Goal: Task Accomplishment & Management: Manage account settings

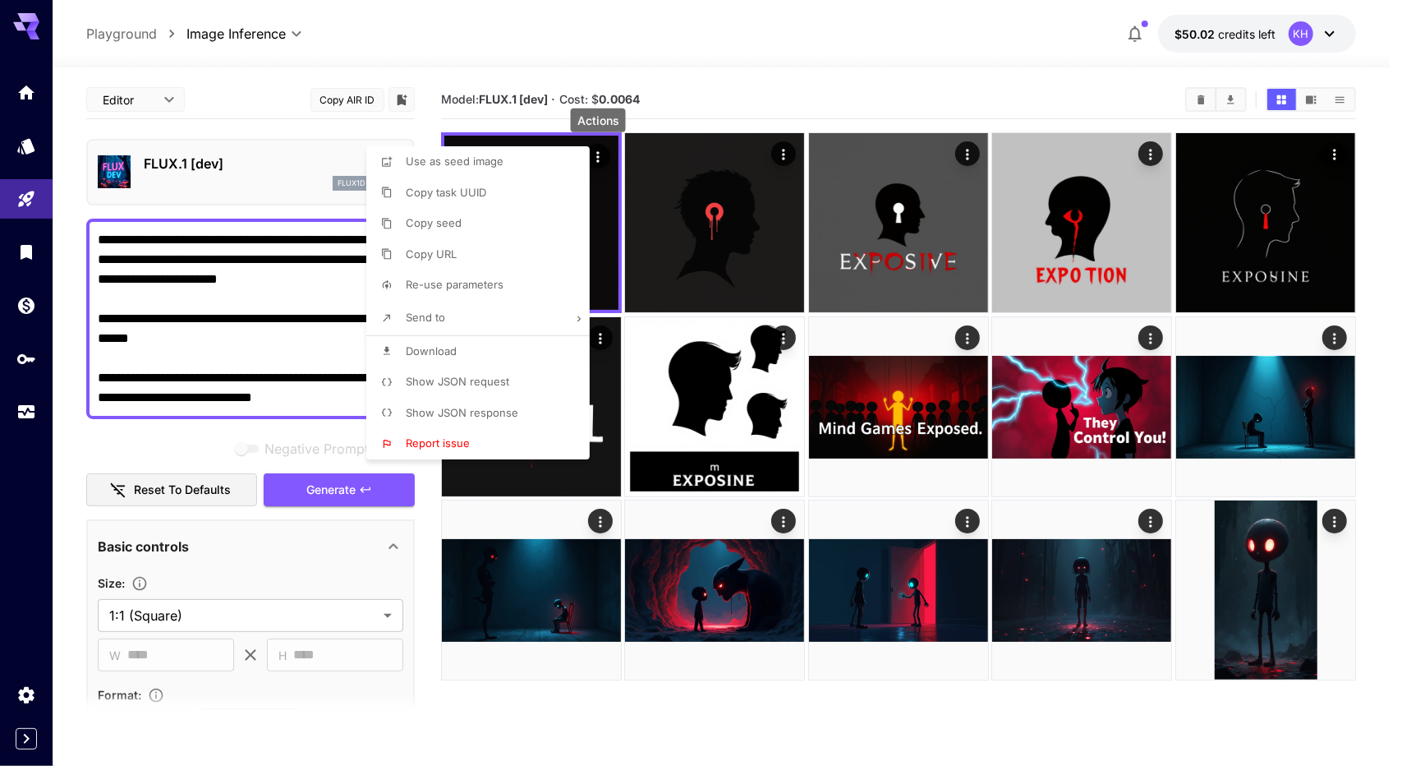
click at [549, 695] on div at bounding box center [701, 383] width 1402 height 766
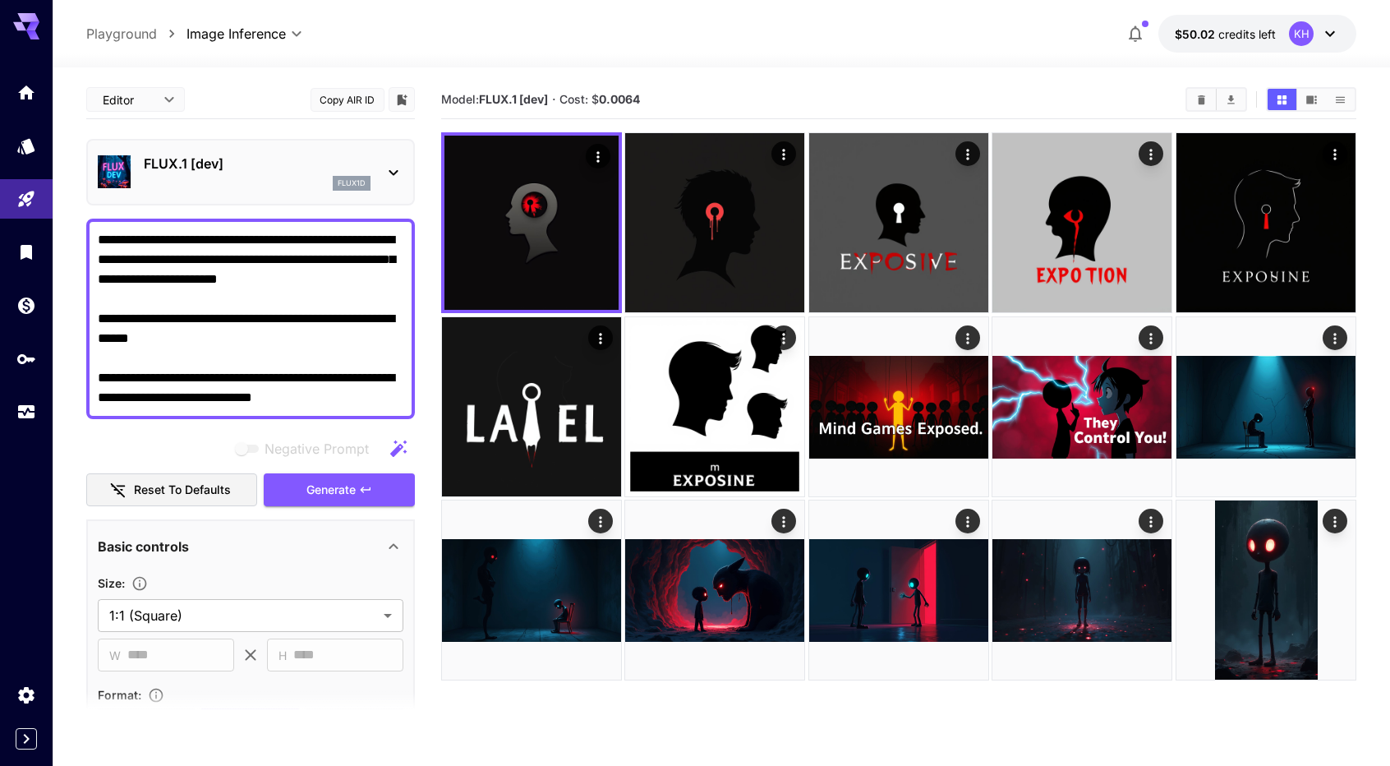
click at [1338, 35] on icon at bounding box center [1330, 34] width 20 height 20
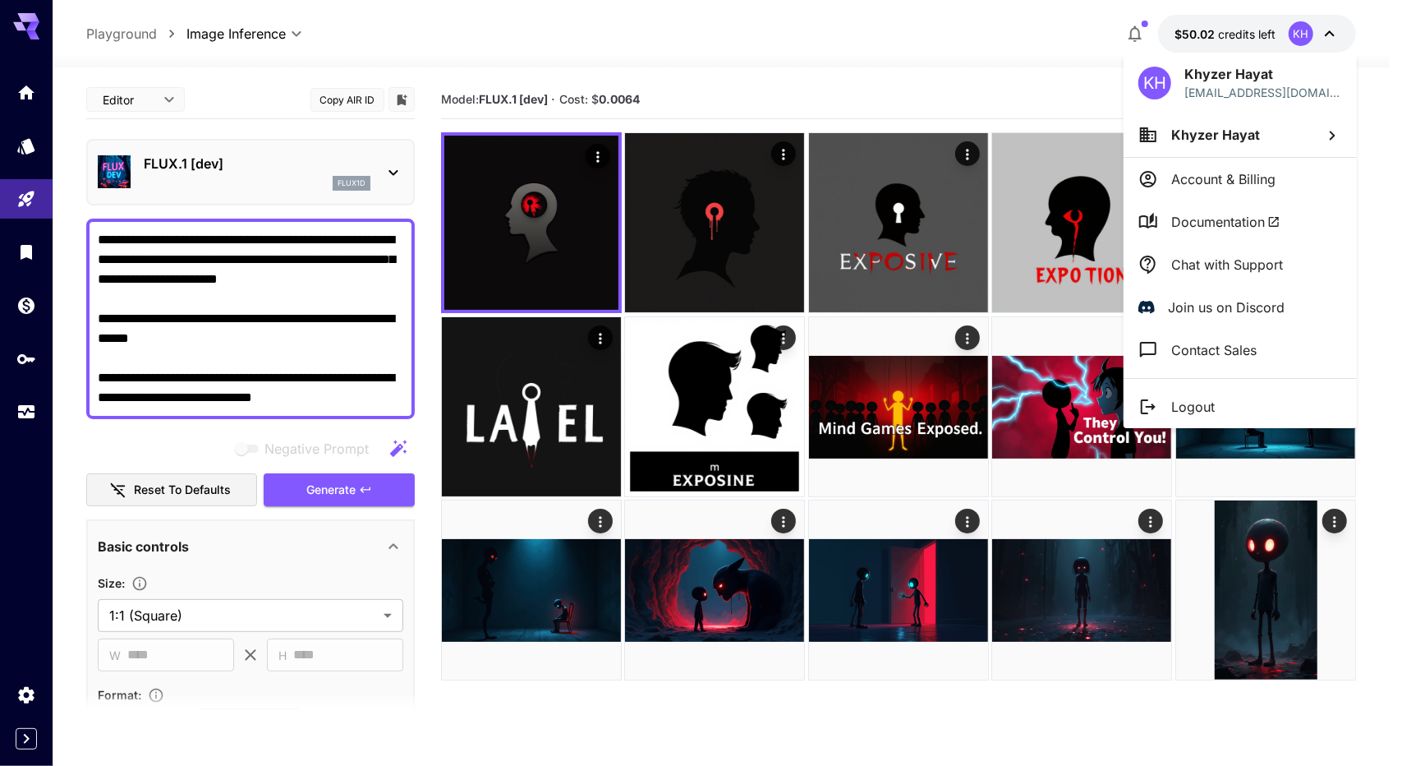
click at [1185, 30] on div at bounding box center [701, 383] width 1402 height 766
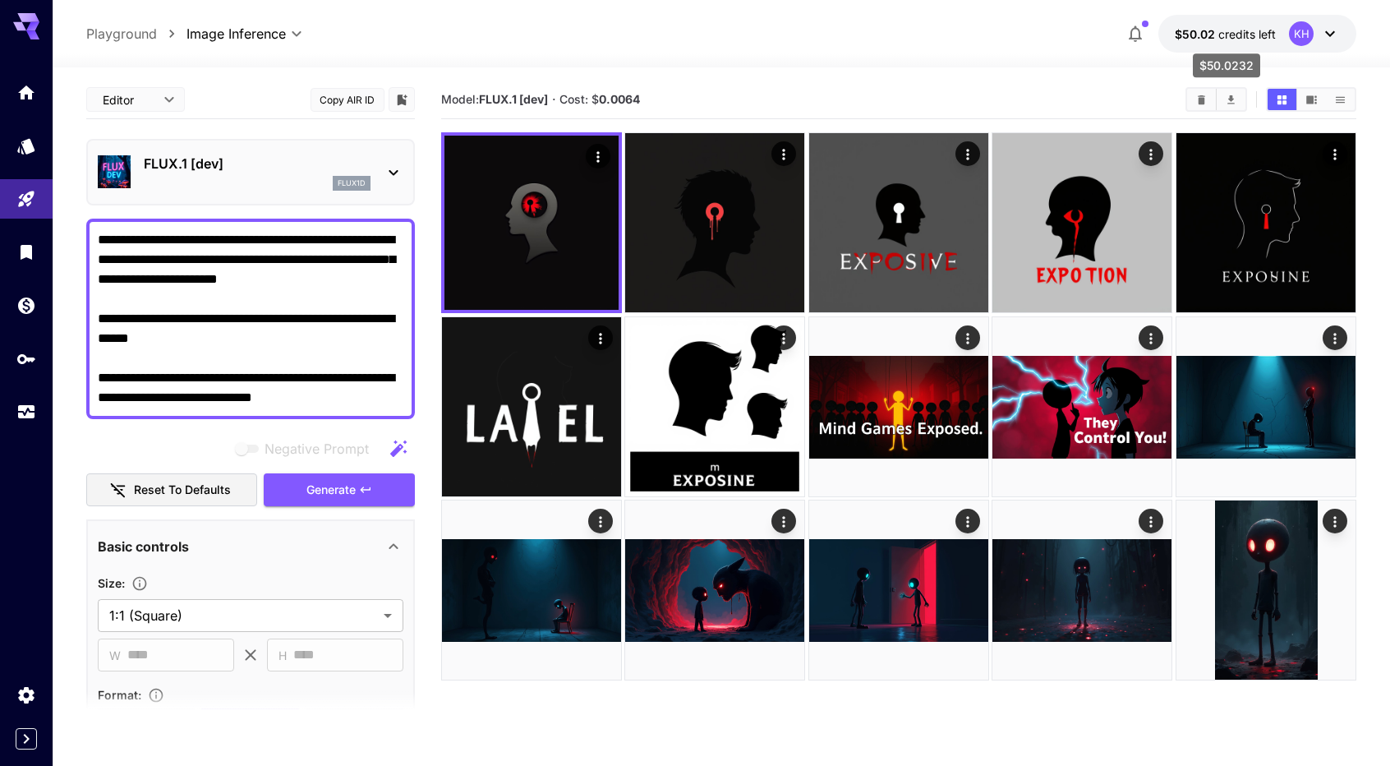
click at [1195, 35] on span "$50.02" at bounding box center [1197, 34] width 44 height 14
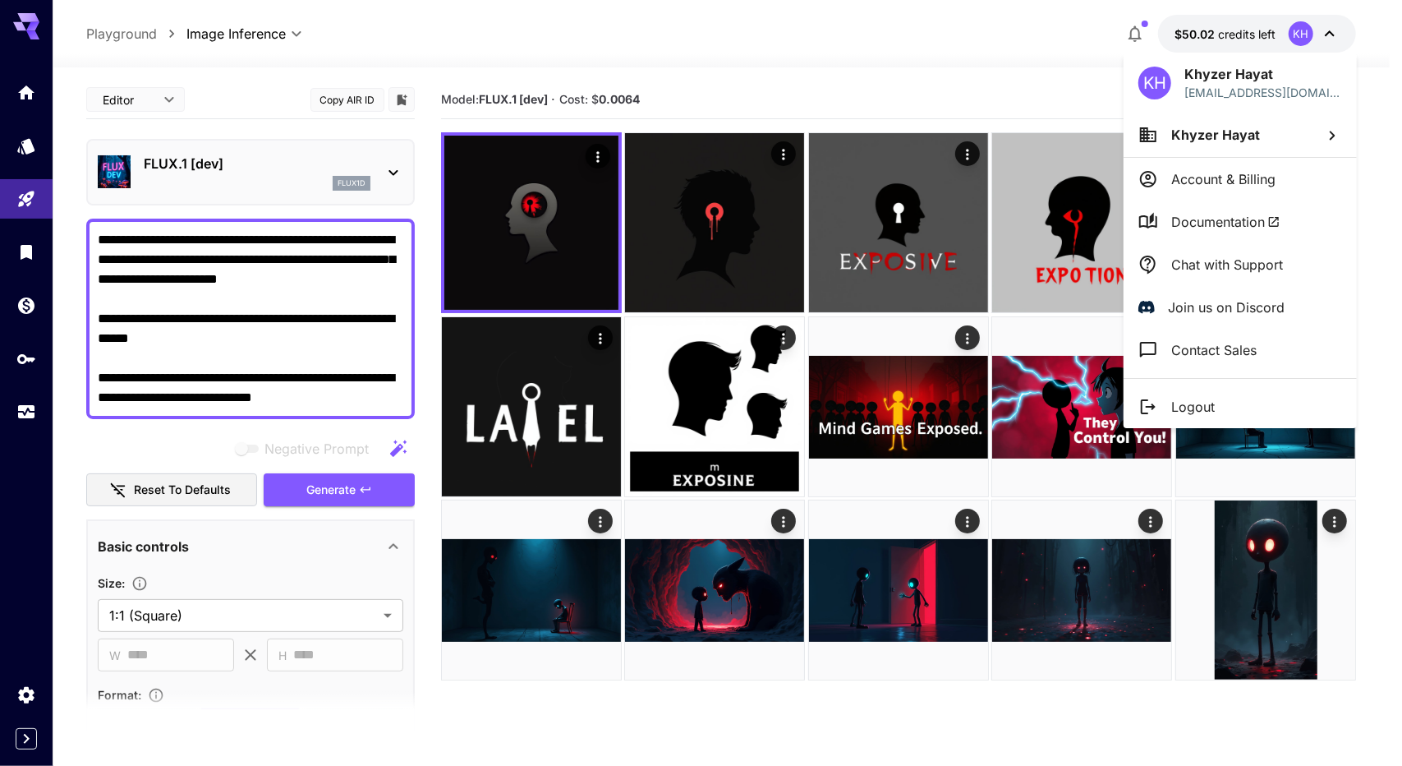
click at [1195, 35] on div at bounding box center [701, 383] width 1402 height 766
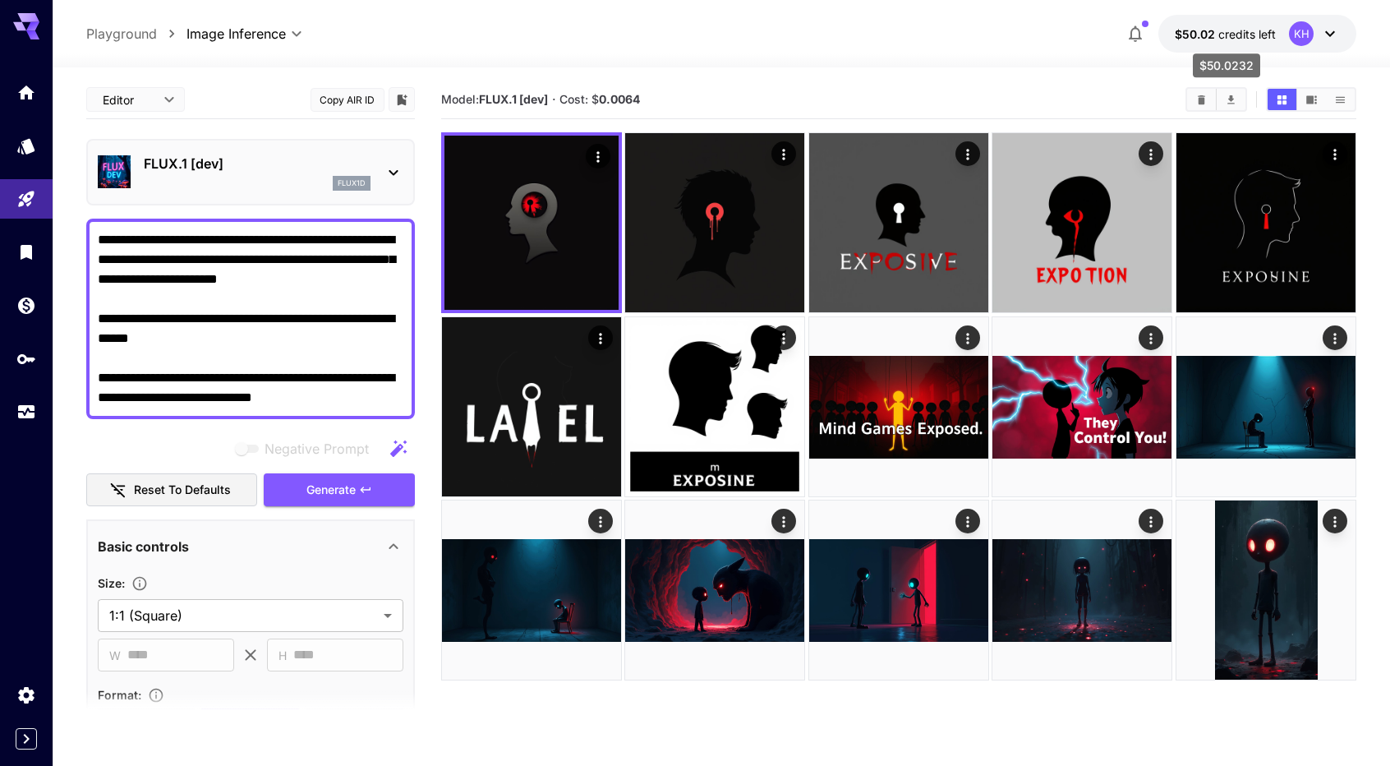
drag, startPoint x: 1178, startPoint y: 37, endPoint x: 1225, endPoint y: 40, distance: 46.9
click at [1225, 40] on p "$50.02 credits left" at bounding box center [1225, 33] width 101 height 17
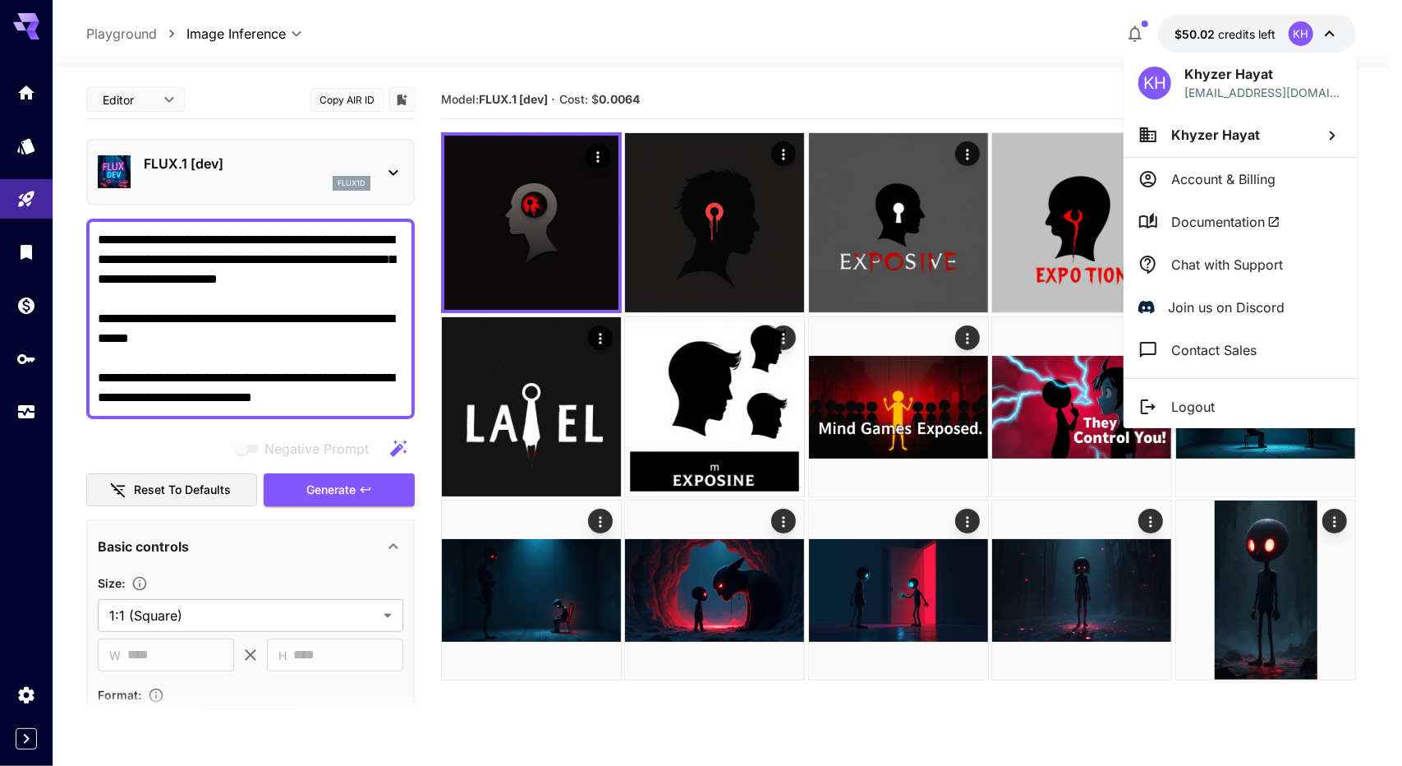
click at [966, 64] on div at bounding box center [701, 383] width 1402 height 766
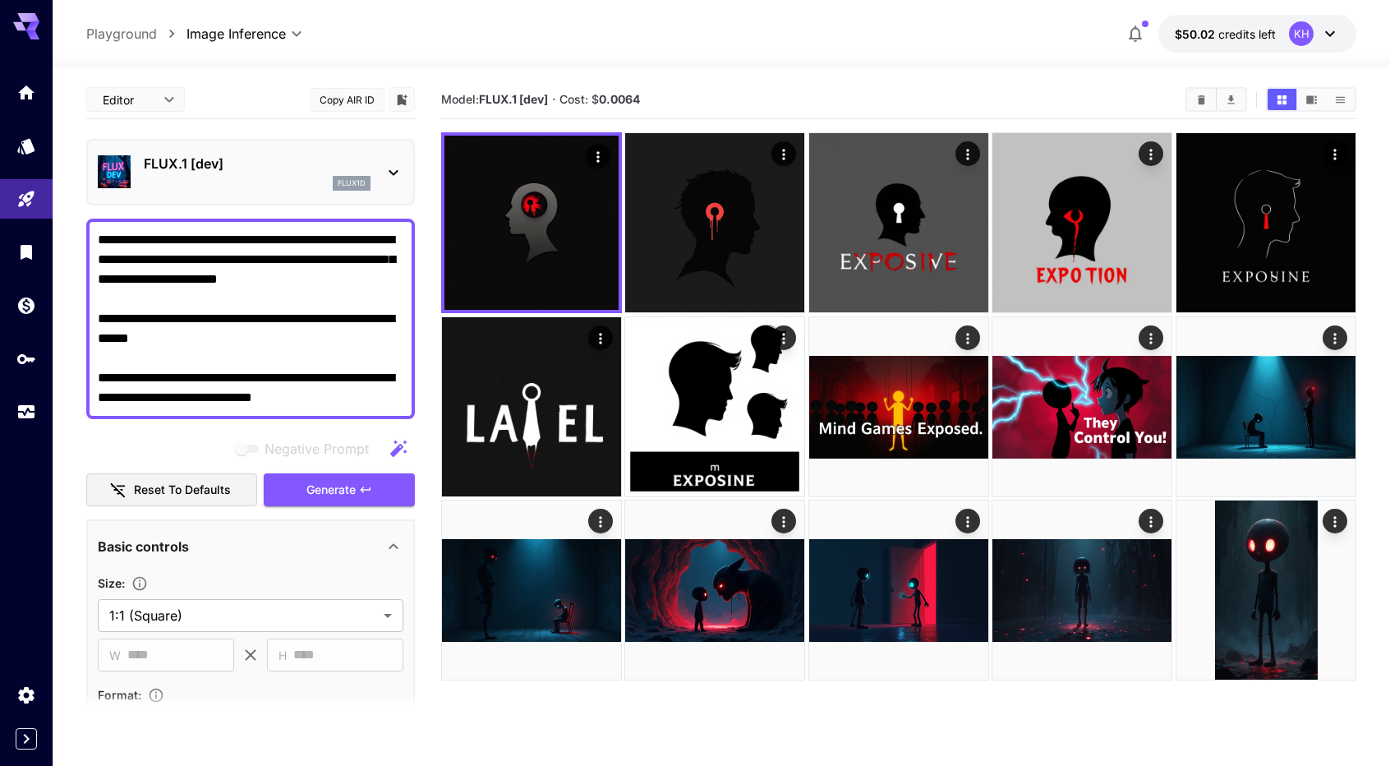
click at [380, 169] on div "FLUX.1 [dev] flux1d" at bounding box center [251, 172] width 306 height 50
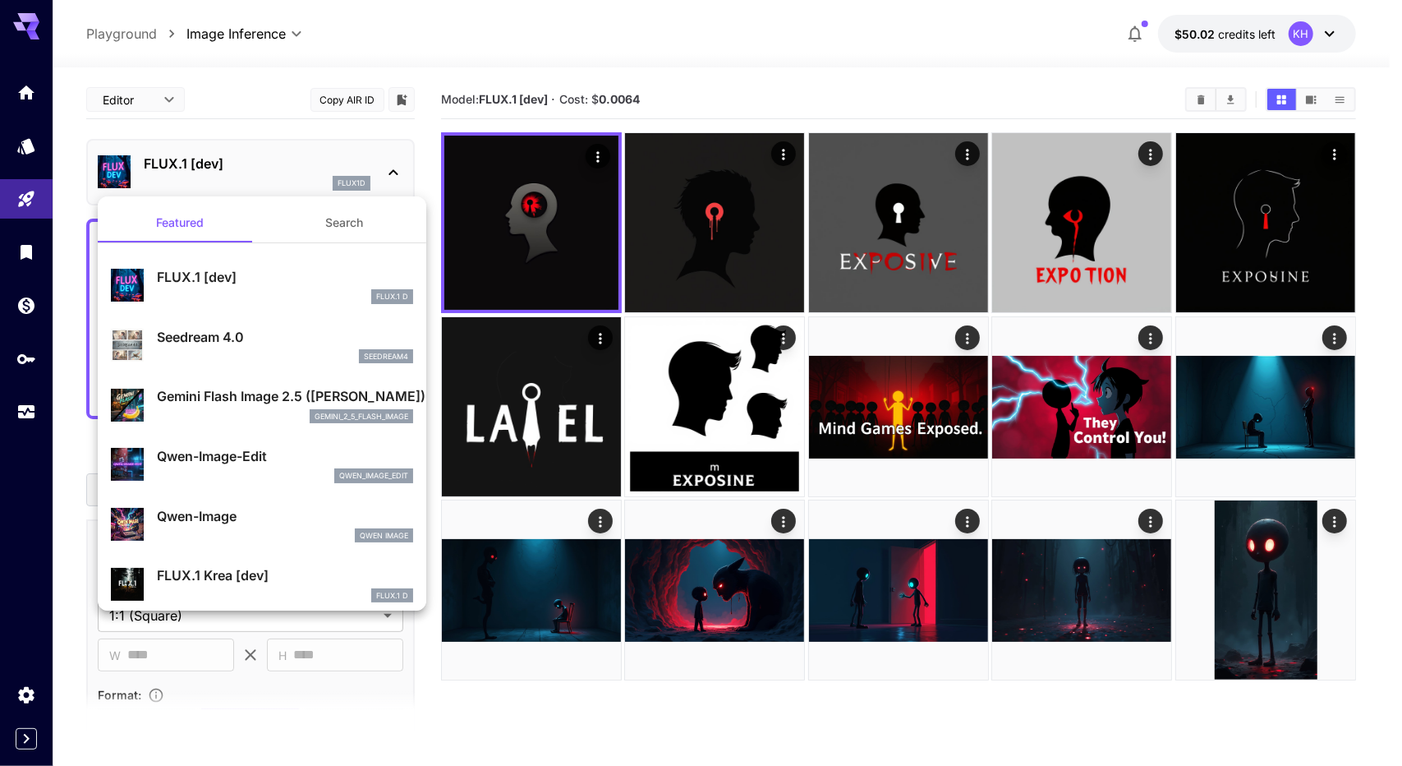
click at [30, 99] on div at bounding box center [701, 383] width 1402 height 766
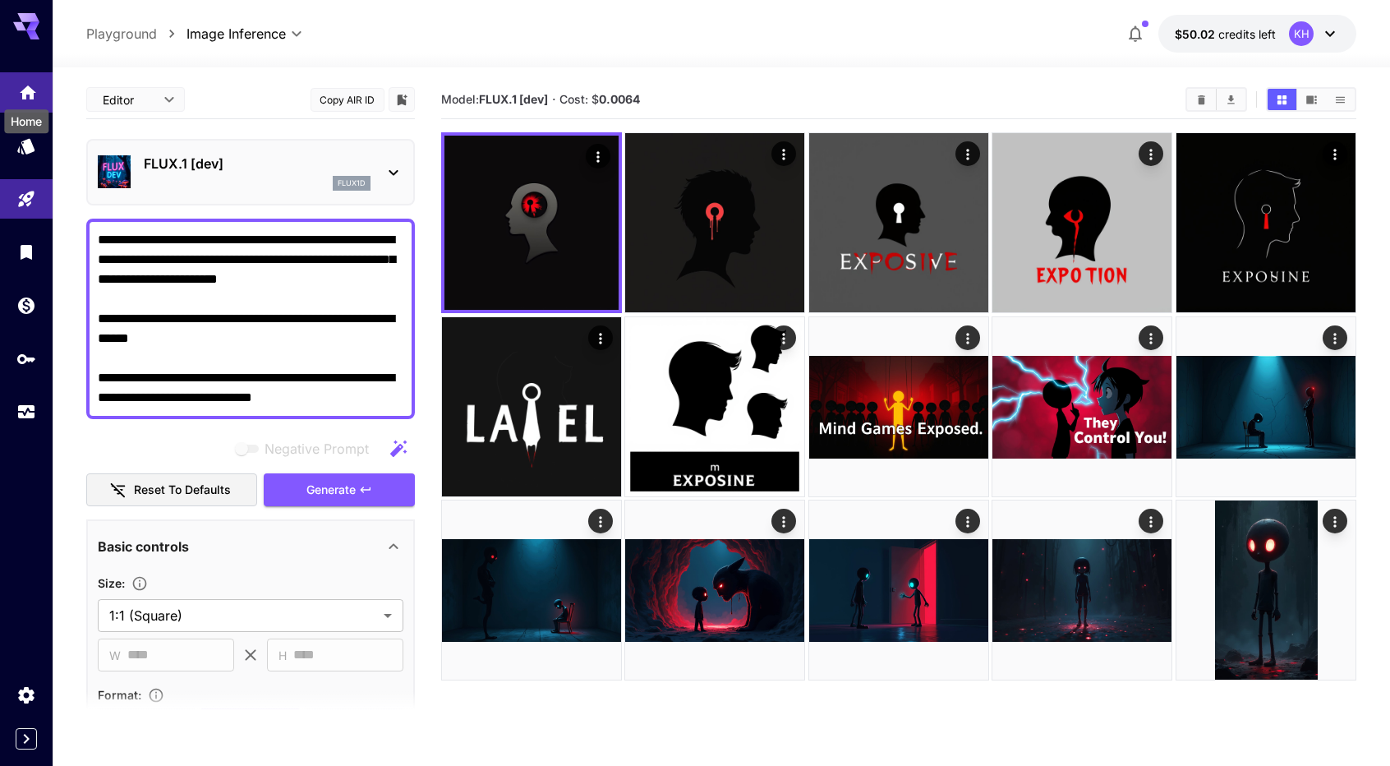
click at [30, 94] on icon "Home" at bounding box center [28, 88] width 16 height 14
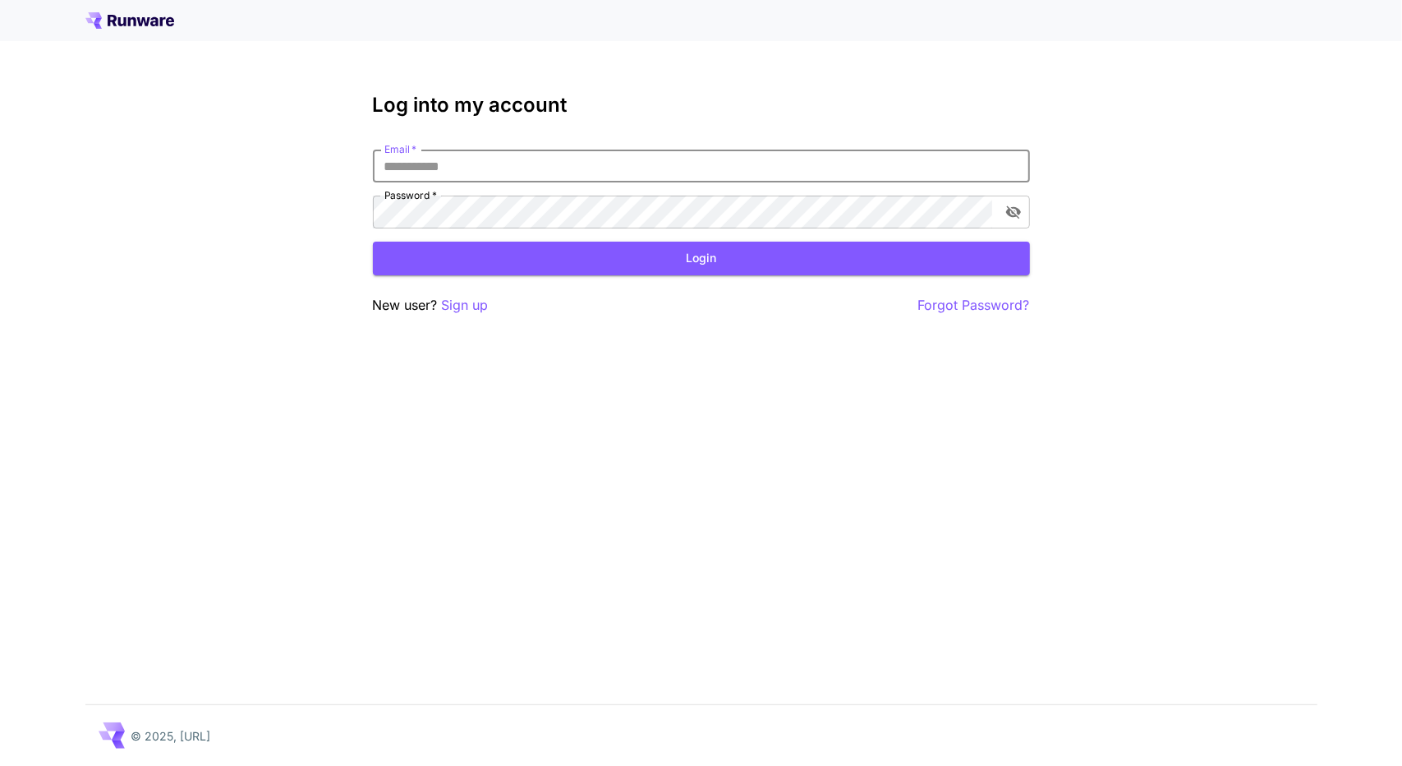
click at [592, 173] on input "Email   *" at bounding box center [701, 166] width 657 height 33
click at [461, 153] on input "Email   *" at bounding box center [701, 166] width 657 height 33
click at [467, 311] on p "Sign up" at bounding box center [465, 305] width 47 height 21
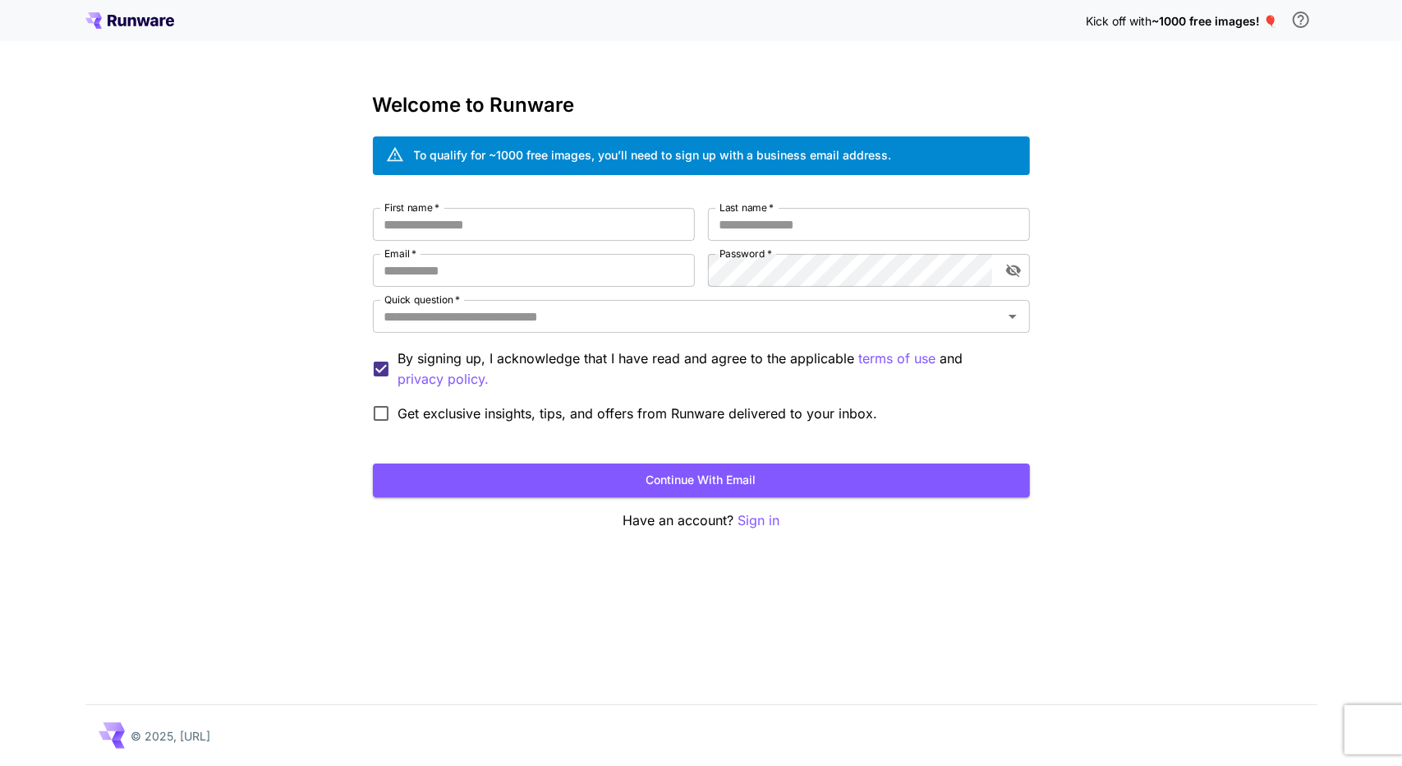
click at [145, 30] on div "Kick off with ~1000 free images! 🎈" at bounding box center [701, 20] width 1232 height 35
click at [145, 24] on icon at bounding box center [142, 21] width 13 height 9
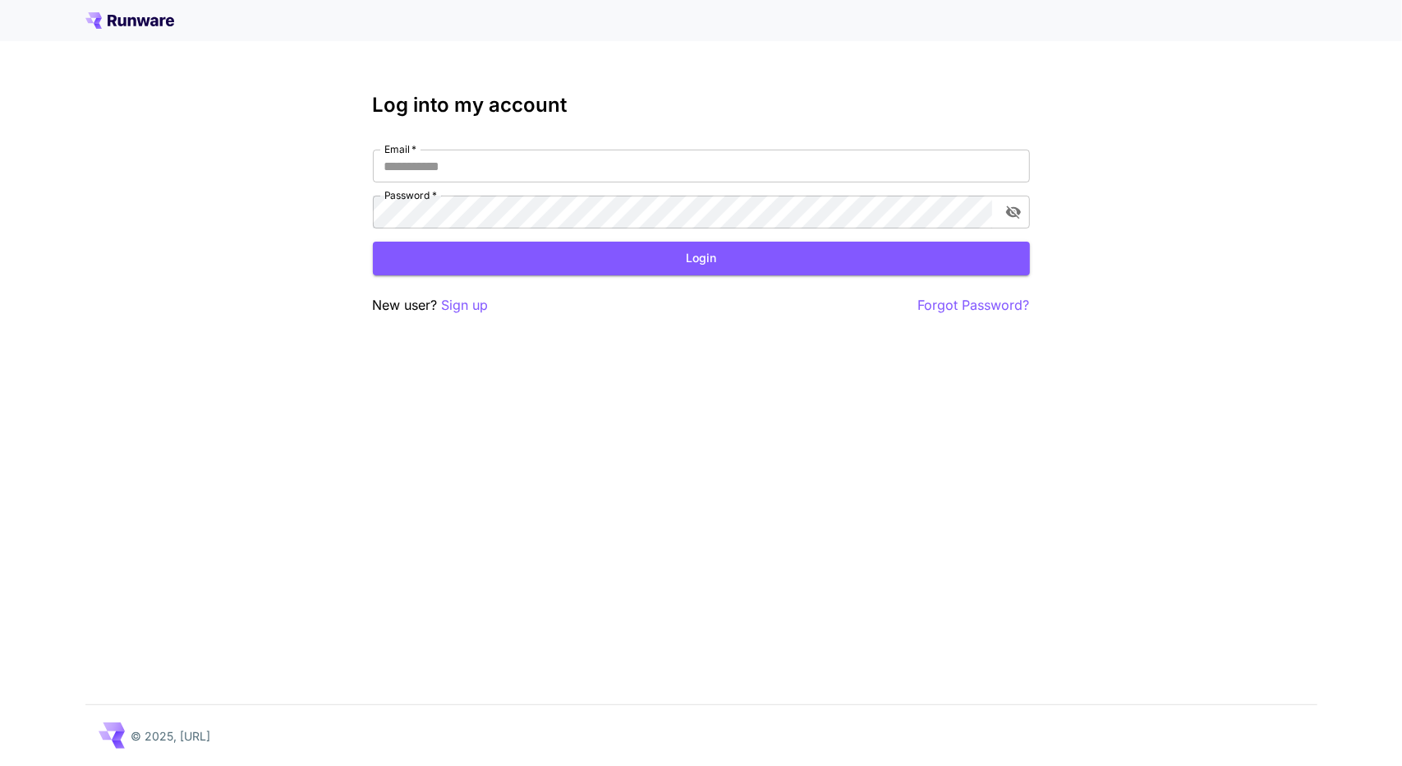
click at [515, 187] on div "Email   * Email   * Password   * Password   *" at bounding box center [701, 189] width 657 height 79
click at [500, 165] on input "Email   *" at bounding box center [701, 166] width 657 height 33
type input "**********"
click button "Login" at bounding box center [701, 259] width 657 height 34
click at [128, 12] on div at bounding box center [701, 20] width 1402 height 41
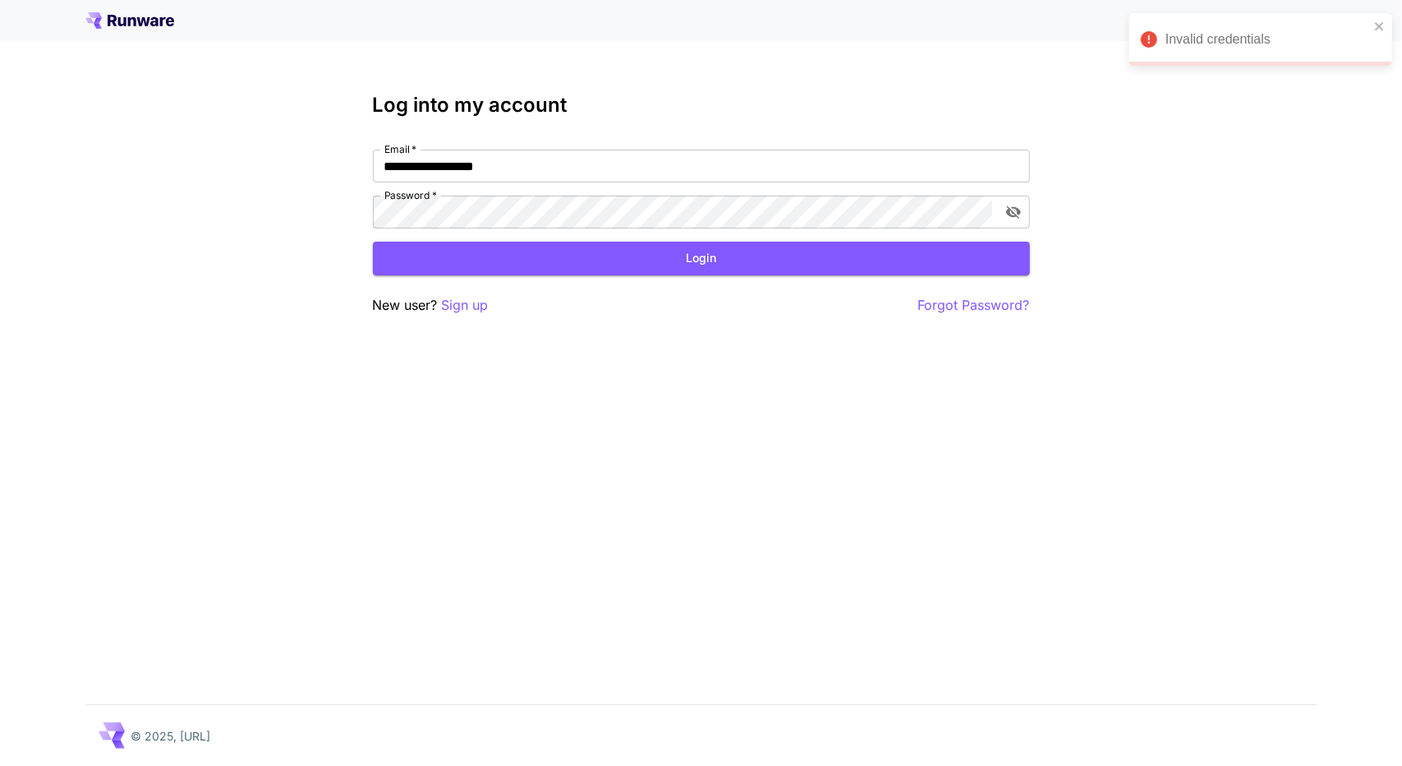
click at [127, 29] on div at bounding box center [701, 20] width 1402 height 41
click at [130, 25] on icon at bounding box center [131, 21] width 8 height 9
click at [127, 25] on icon at bounding box center [129, 20] width 89 height 16
click at [444, 181] on input "Email   *" at bounding box center [701, 166] width 657 height 33
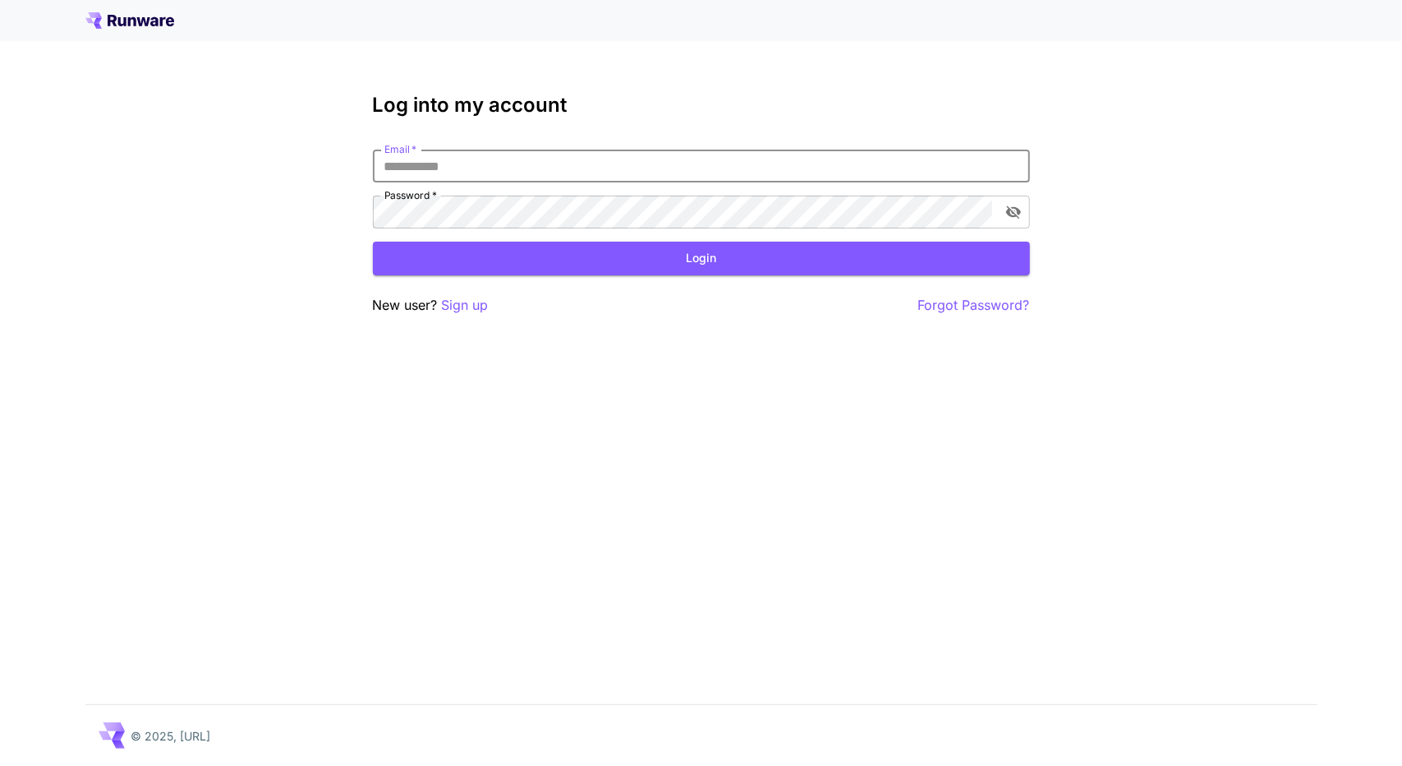
type input "**********"
click button "Login" at bounding box center [701, 259] width 657 height 34
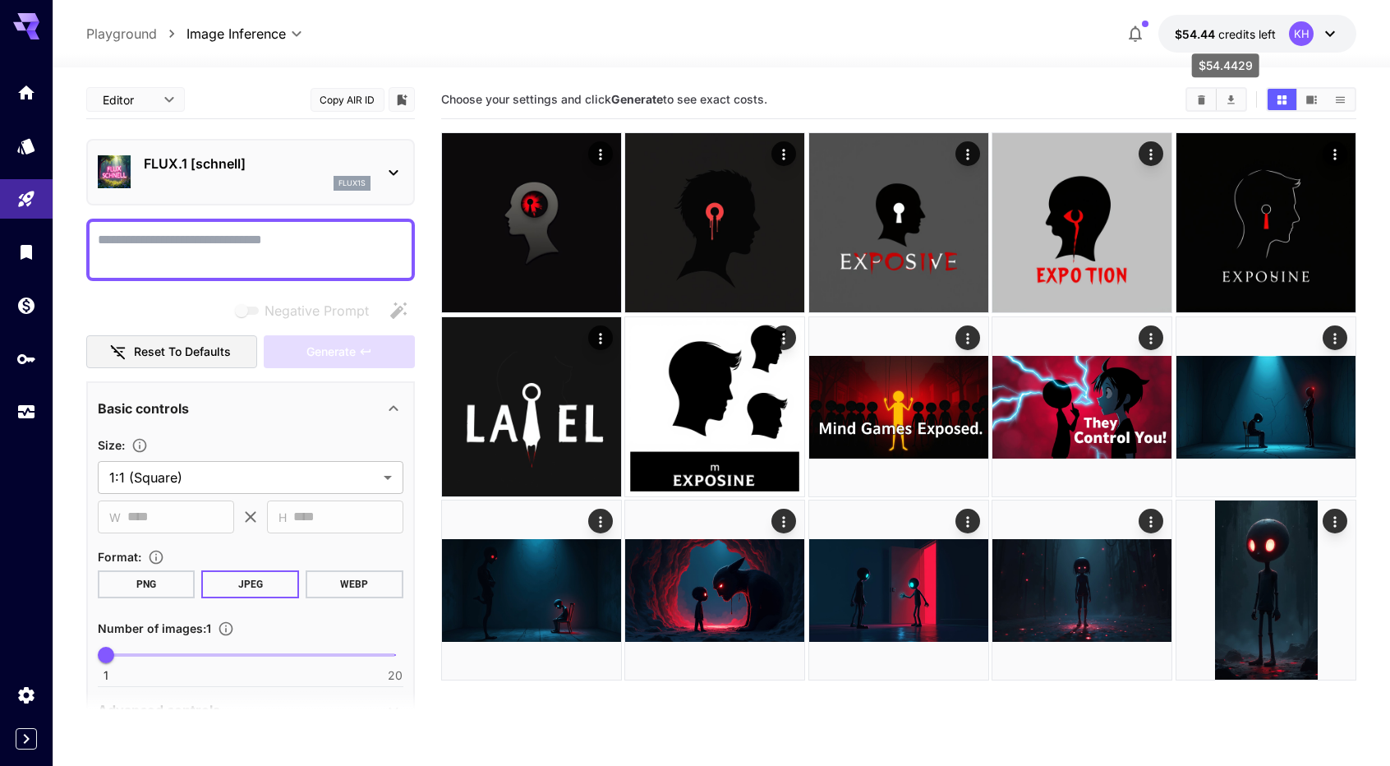
click at [1218, 31] on span "$54.44" at bounding box center [1197, 34] width 44 height 14
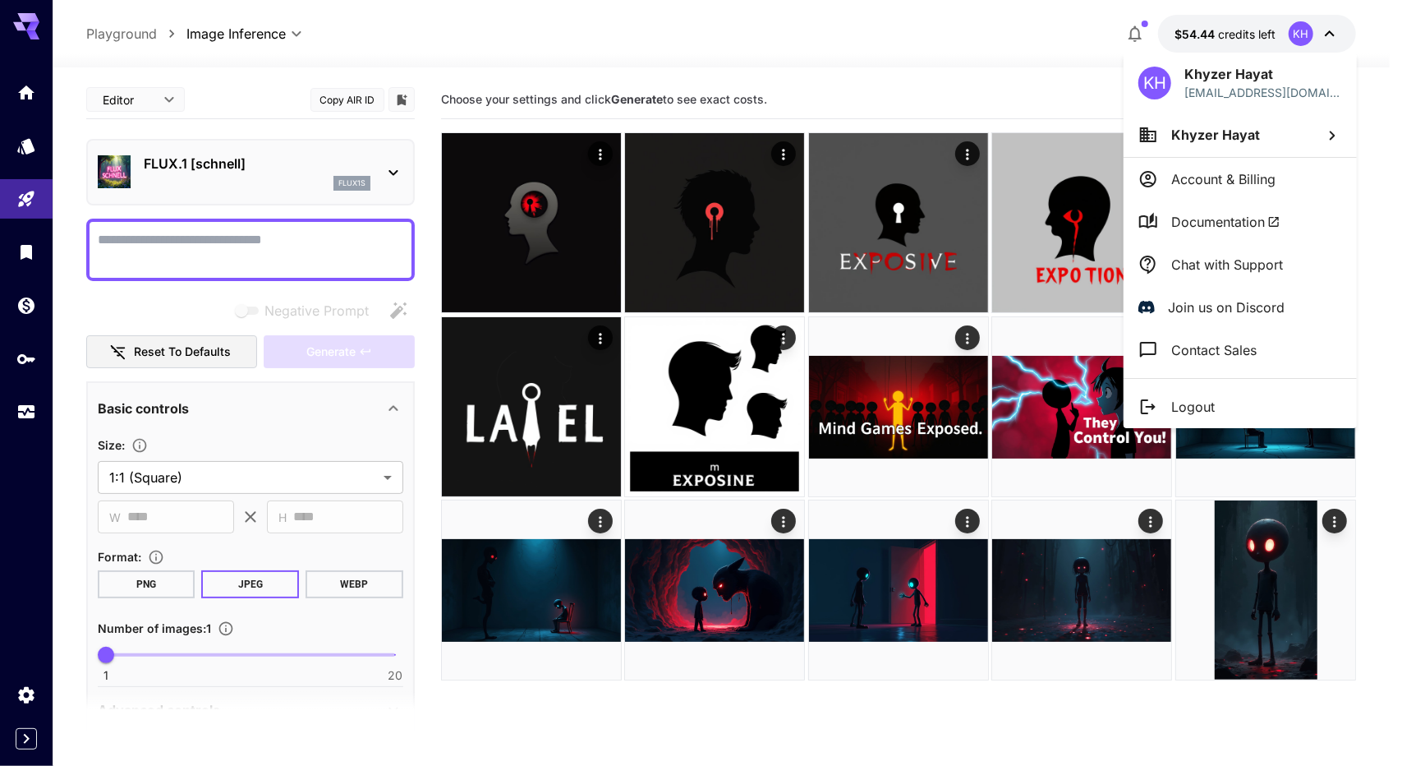
click at [1338, 36] on div at bounding box center [701, 383] width 1402 height 766
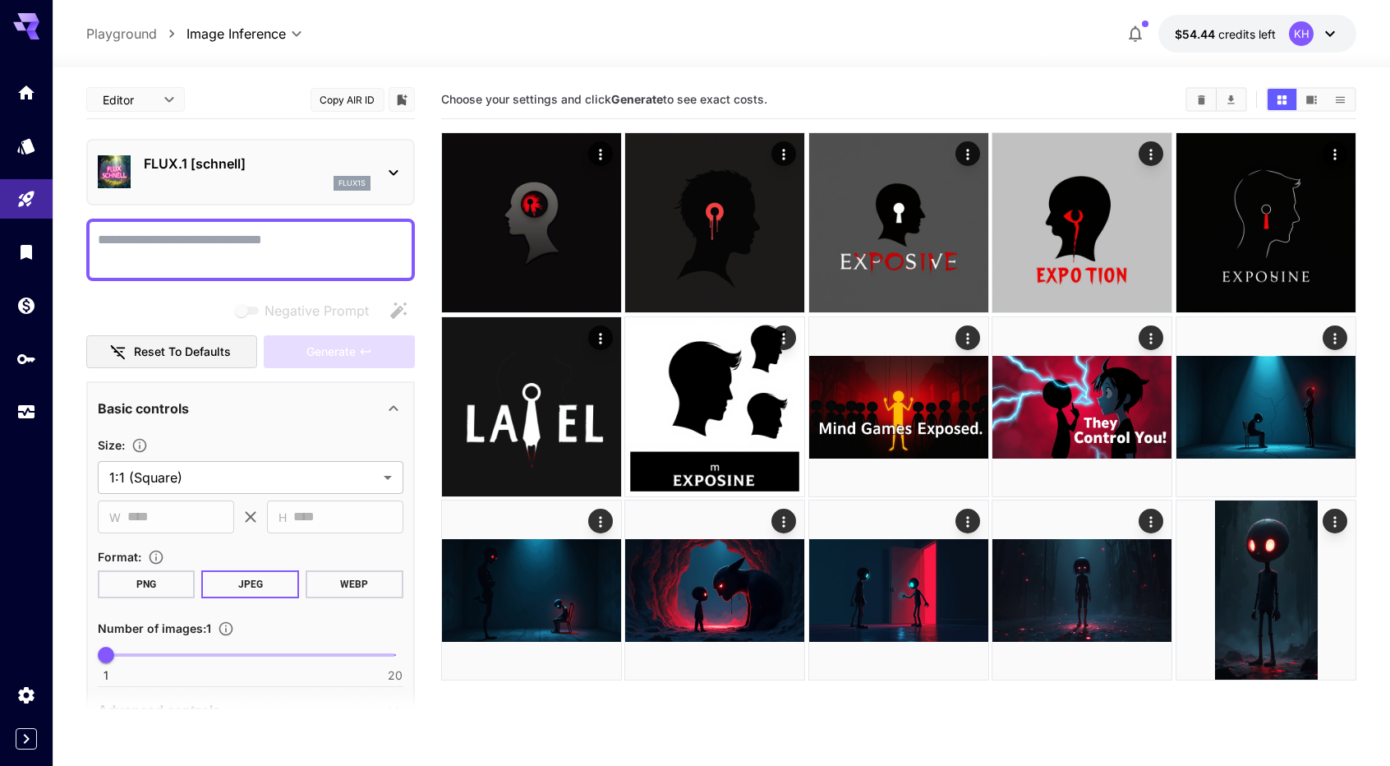
click at [1334, 33] on icon at bounding box center [1330, 34] width 20 height 20
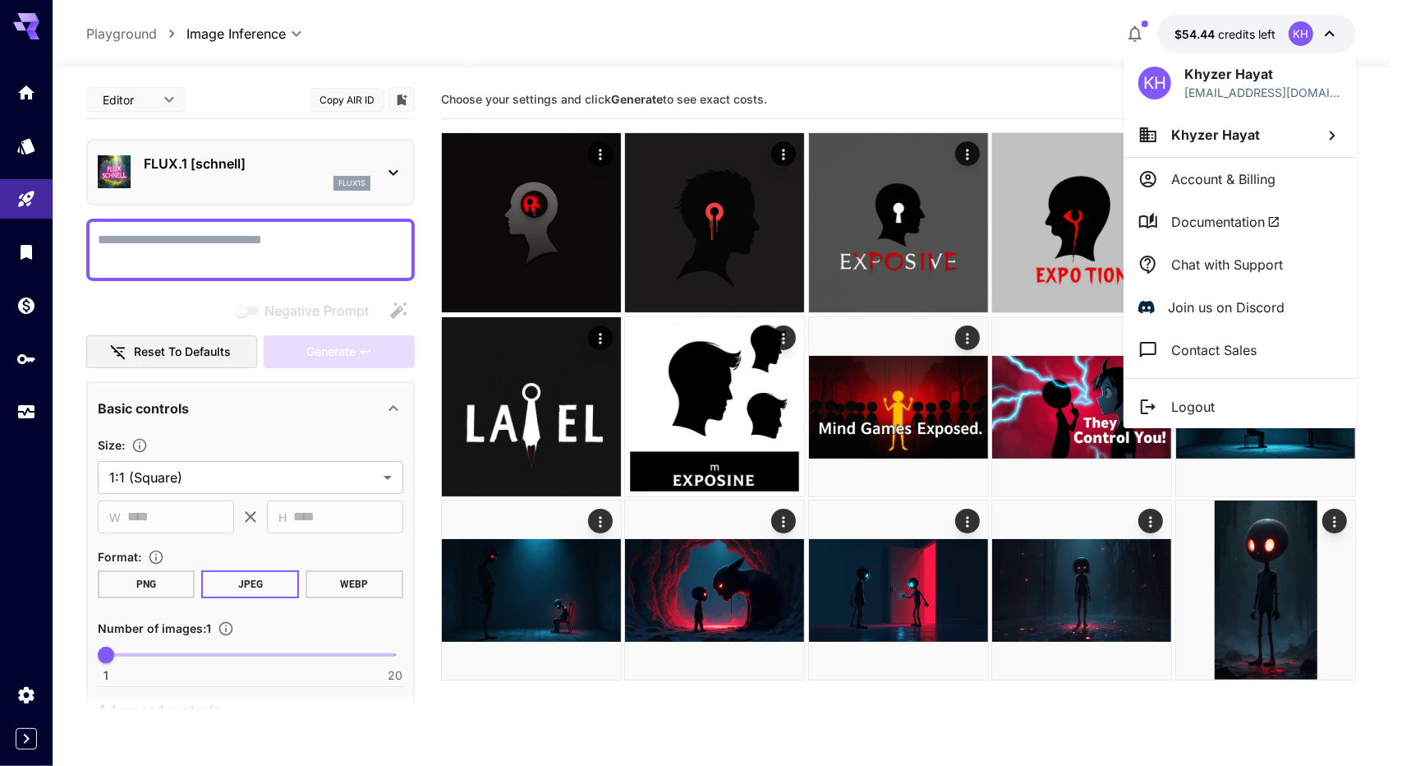
click at [1144, 33] on div at bounding box center [701, 383] width 1402 height 766
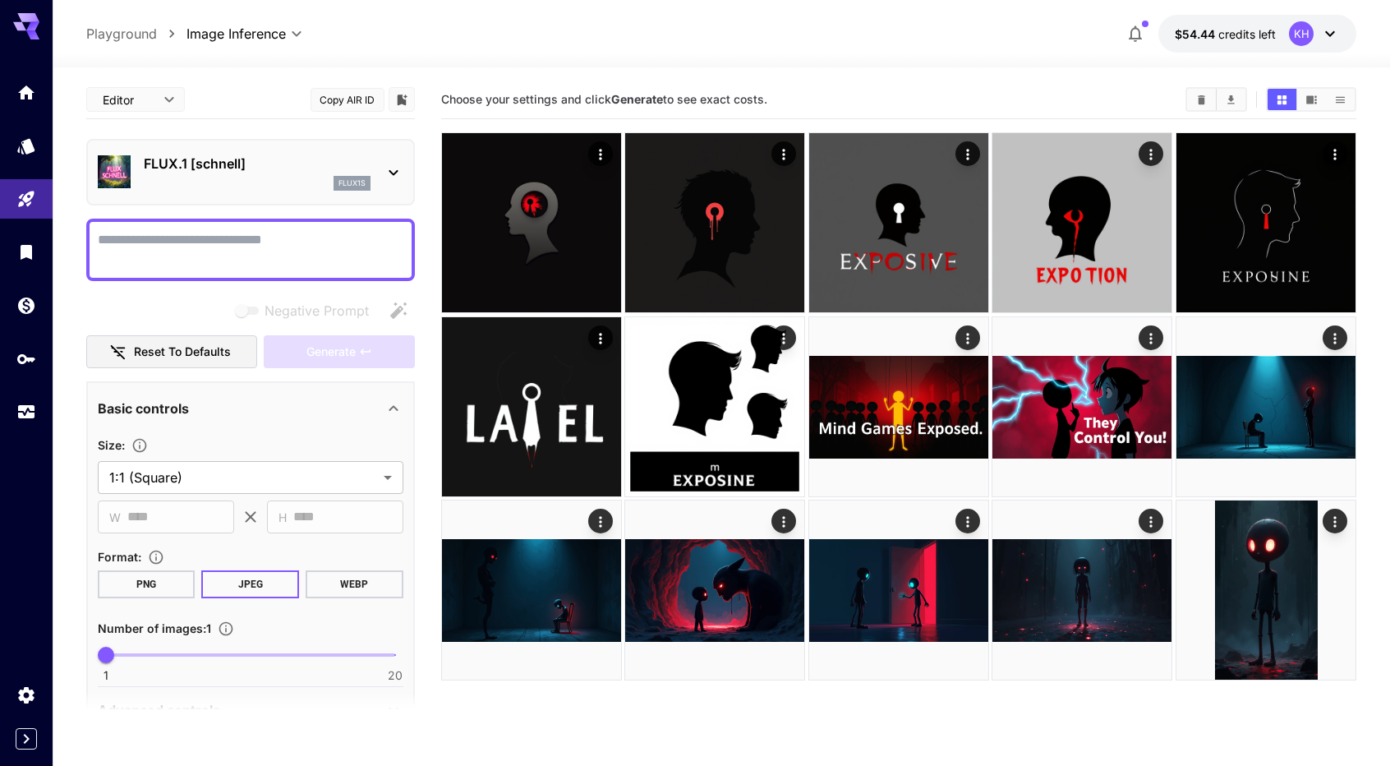
click at [1139, 33] on icon "button" at bounding box center [1135, 34] width 13 height 16
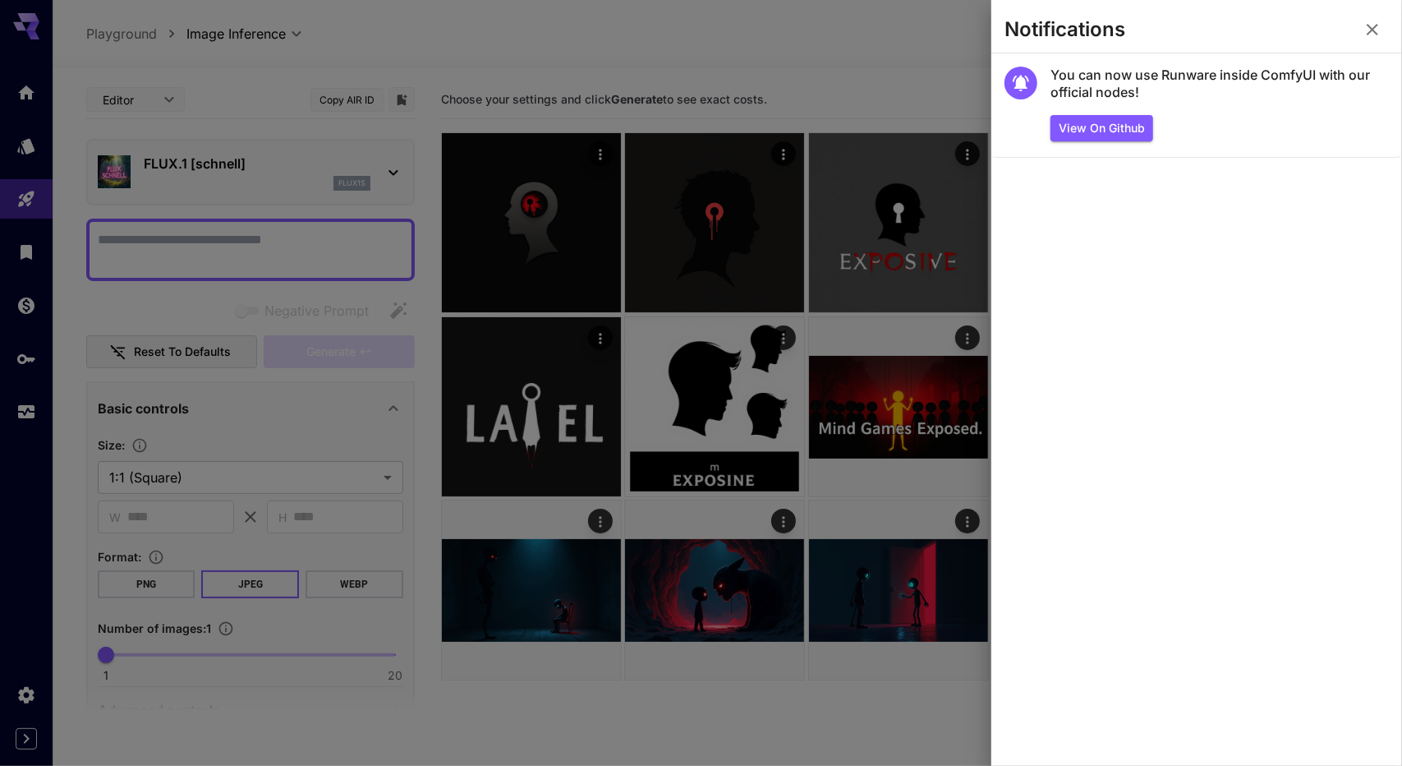
click at [1372, 29] on icon "button" at bounding box center [1373, 30] width 12 height 12
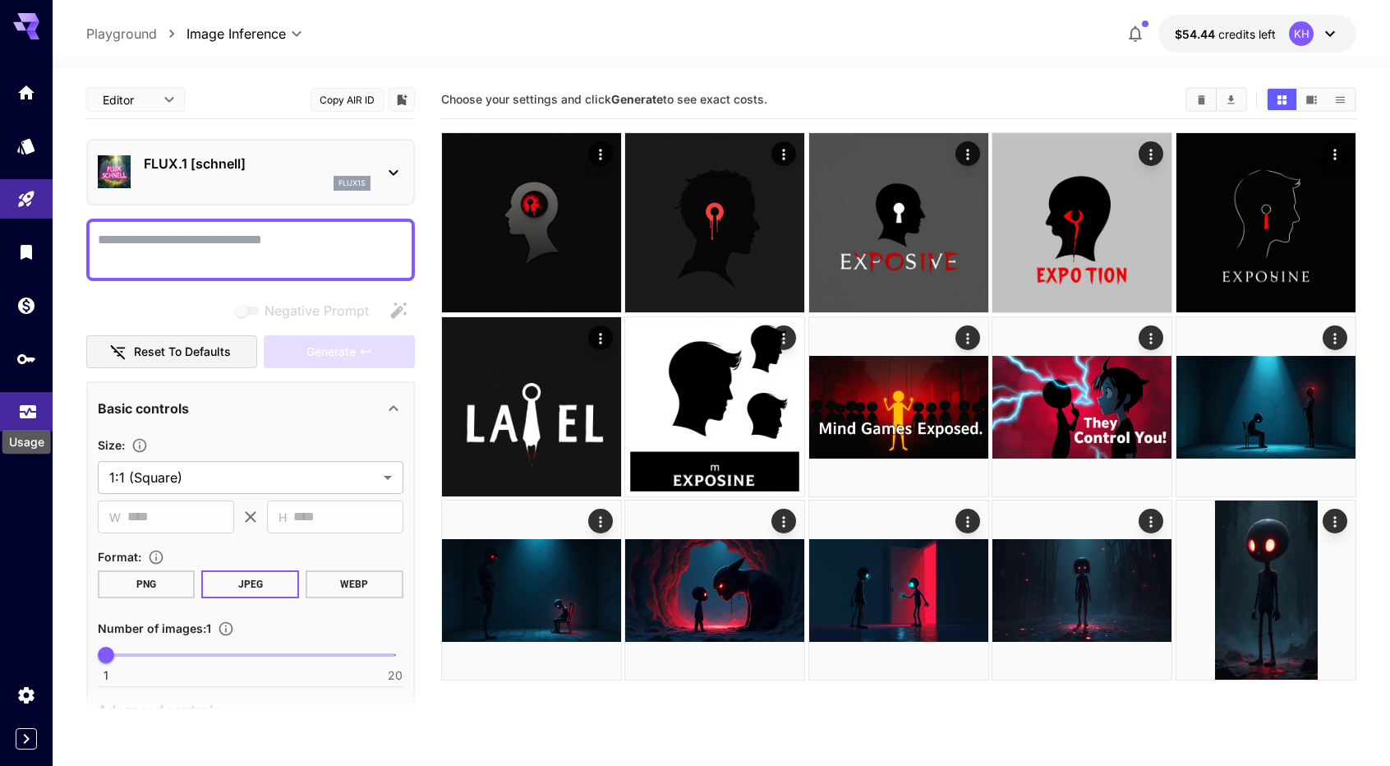
click at [30, 412] on icon "Usage" at bounding box center [28, 409] width 16 height 8
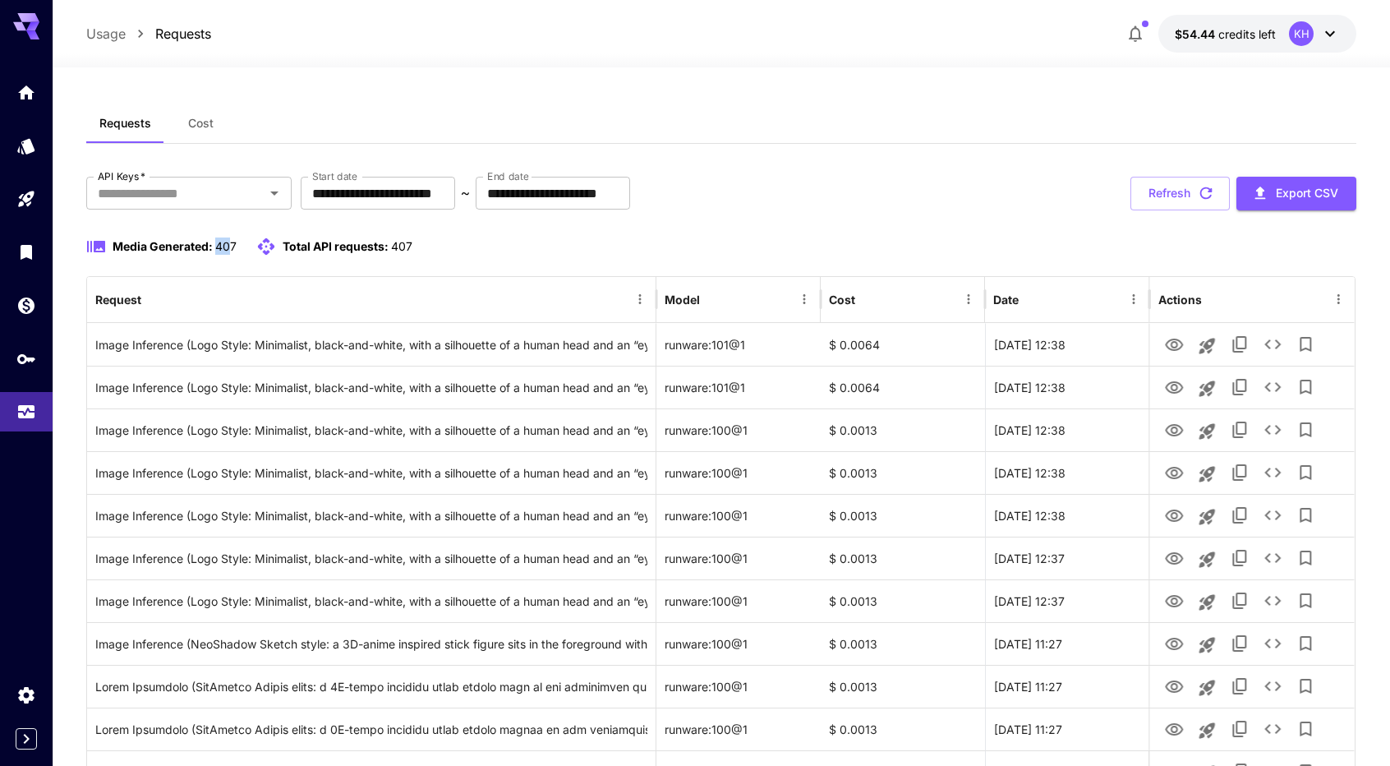
drag, startPoint x: 217, startPoint y: 246, endPoint x: 231, endPoint y: 246, distance: 14.0
click at [229, 246] on p "Media Generated: 407" at bounding box center [175, 245] width 124 height 17
click at [210, 129] on span "Cost" at bounding box center [200, 123] width 25 height 15
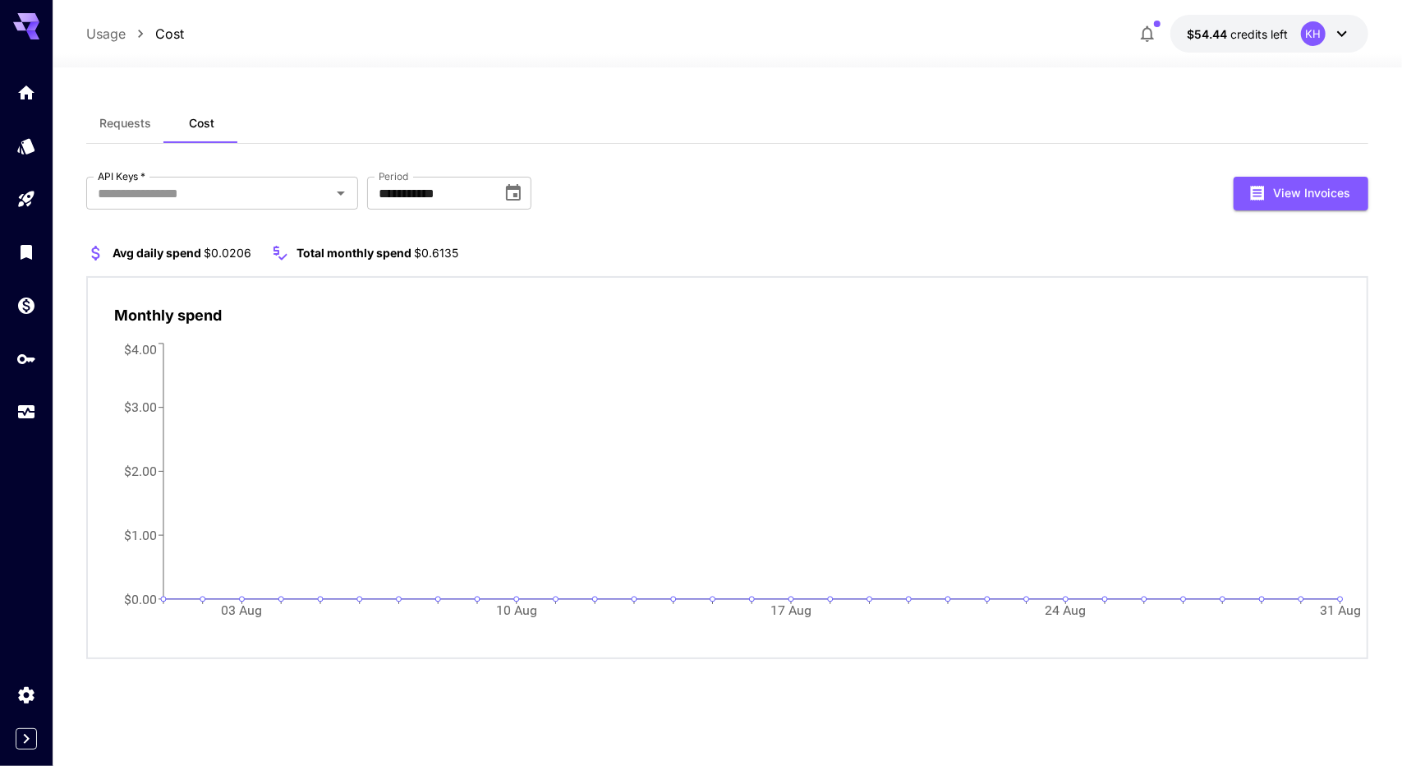
click at [105, 126] on span "Requests" at bounding box center [125, 123] width 52 height 15
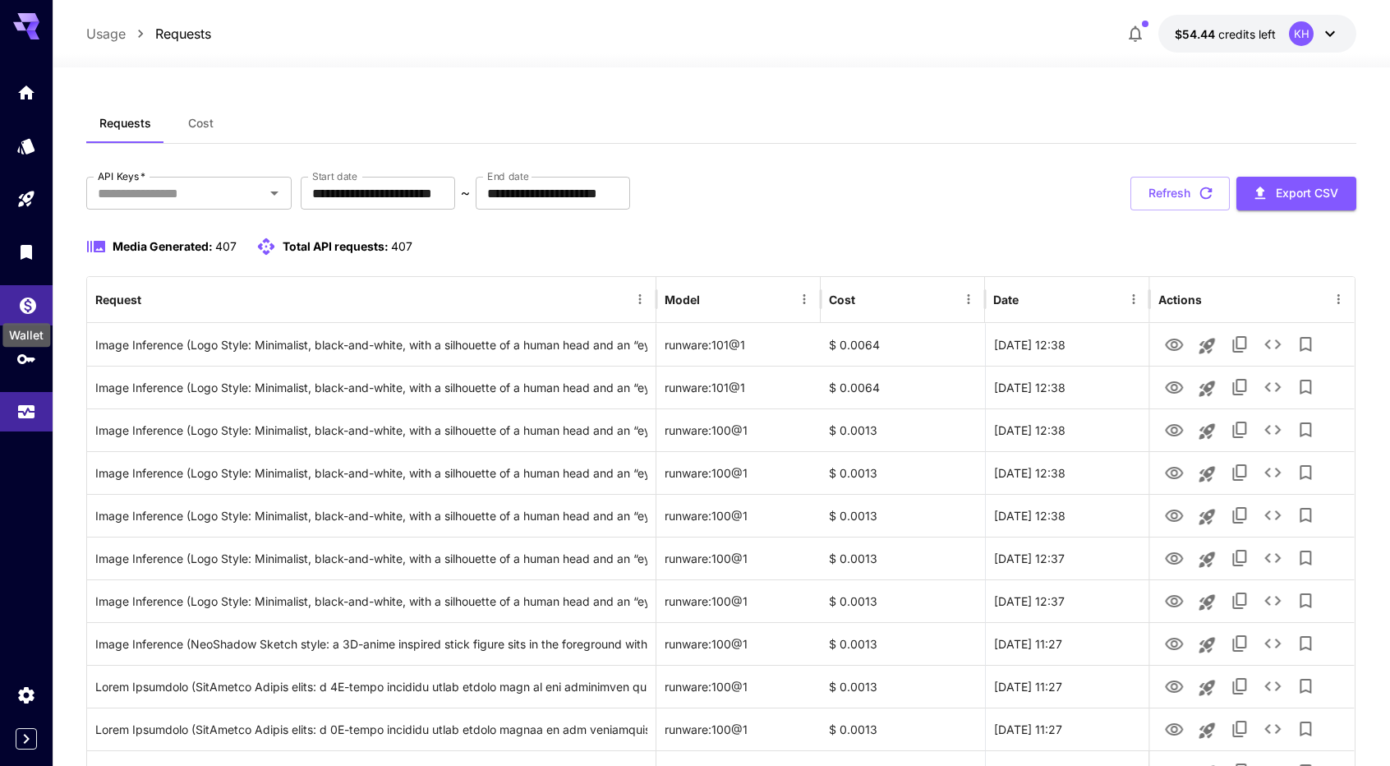
click at [22, 301] on icon "Wallet" at bounding box center [28, 300] width 16 height 16
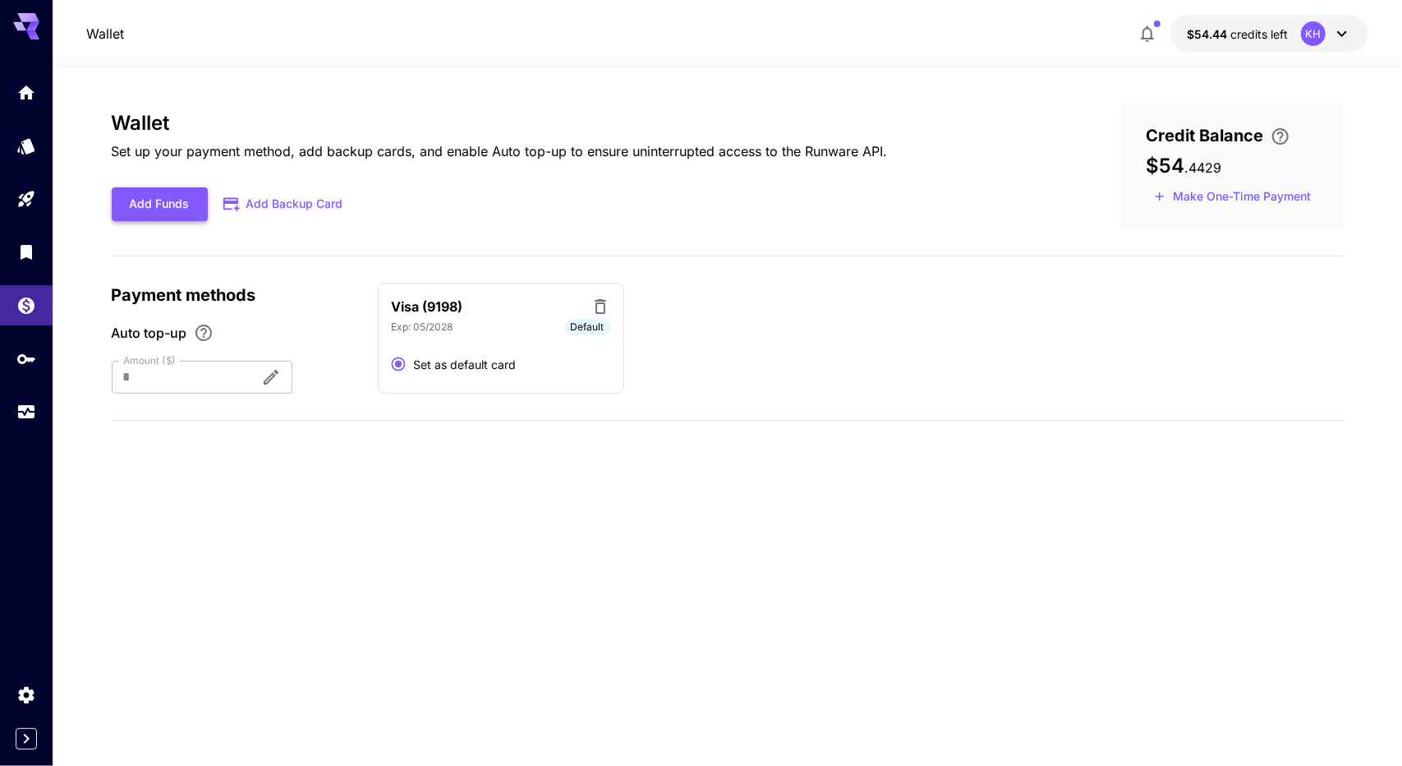
click at [143, 211] on button "Add Funds" at bounding box center [160, 204] width 96 height 34
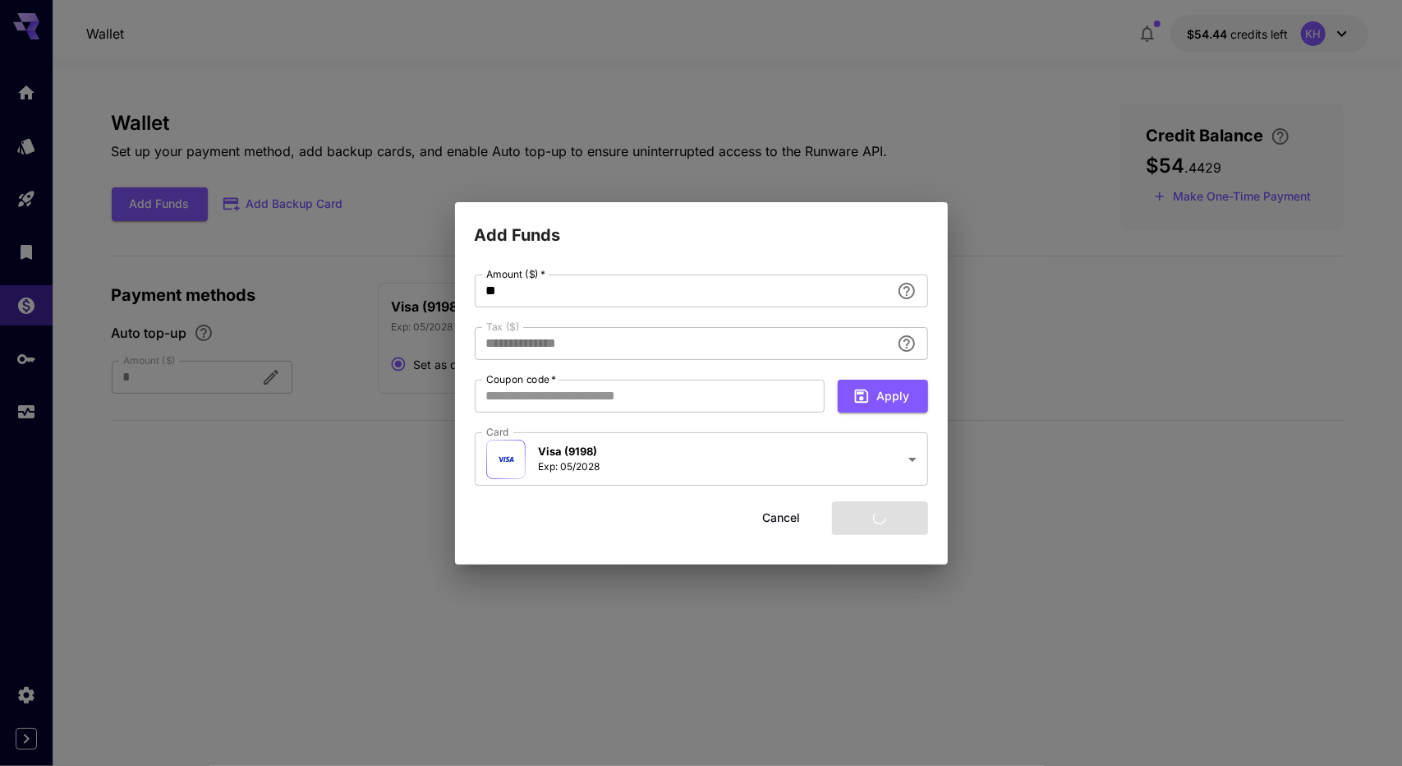
type input "****"
click at [800, 523] on button "Cancel" at bounding box center [782, 518] width 74 height 34
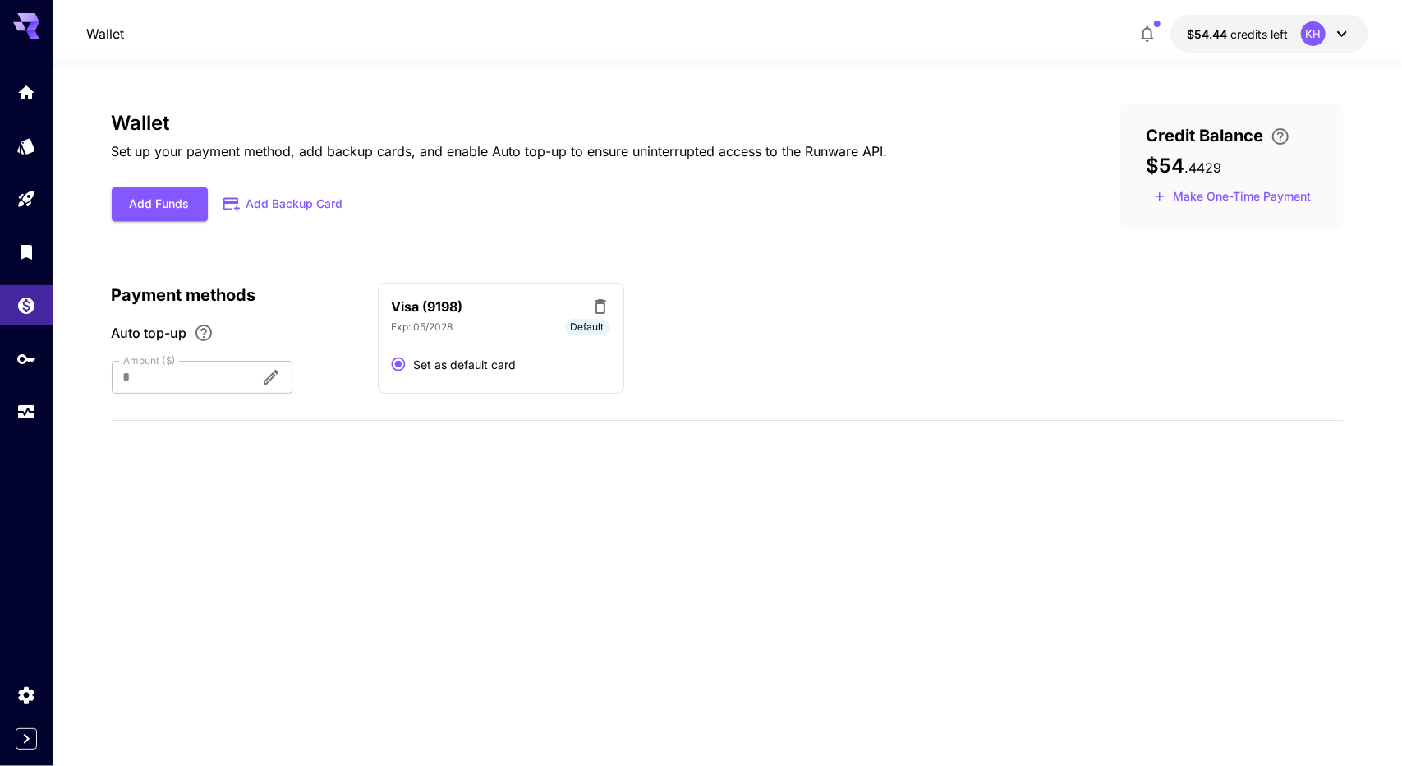
click at [20, 116] on div at bounding box center [26, 251] width 53 height 359
click at [21, 155] on link at bounding box center [26, 146] width 53 height 40
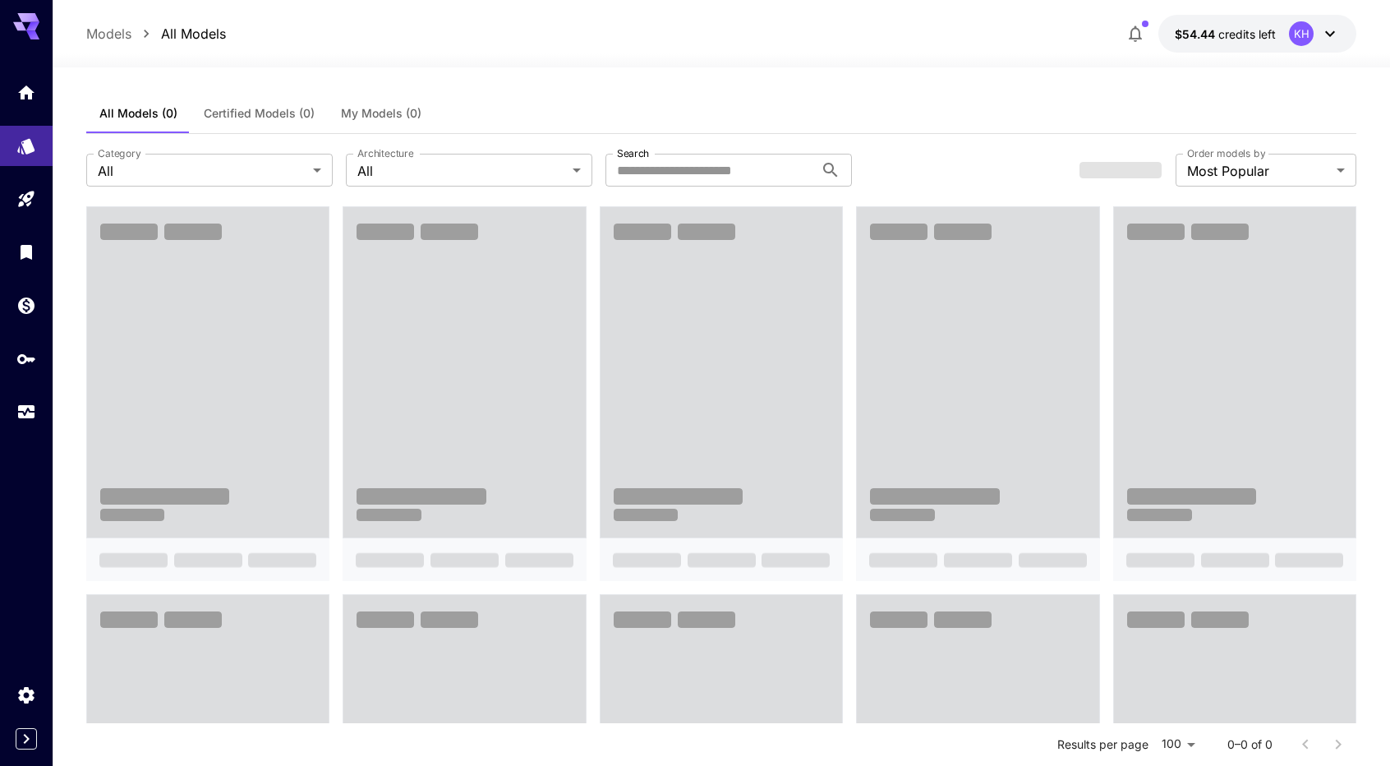
click at [1139, 37] on icon "button" at bounding box center [1135, 34] width 13 height 16
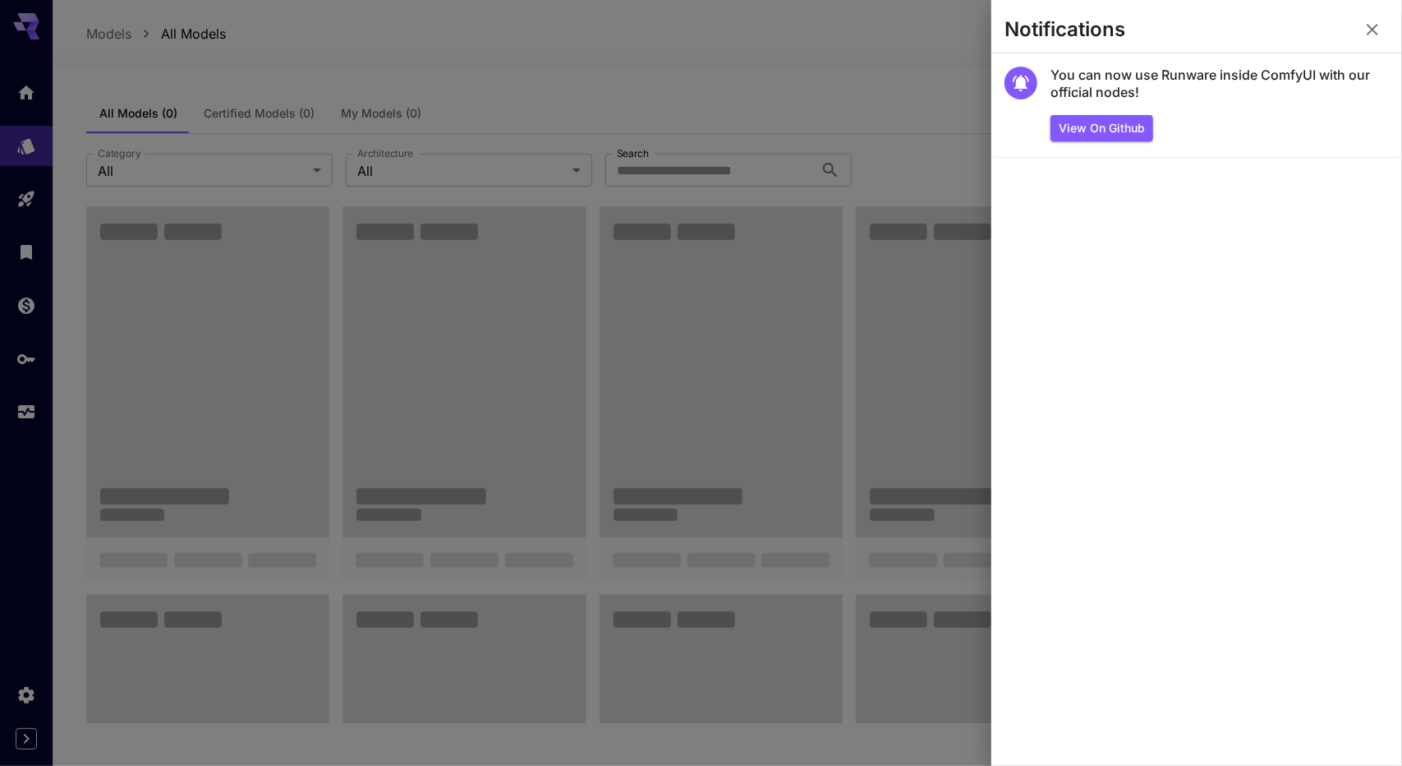
click at [1368, 27] on icon "button" at bounding box center [1373, 30] width 20 height 20
